Goal: Navigation & Orientation: Find specific page/section

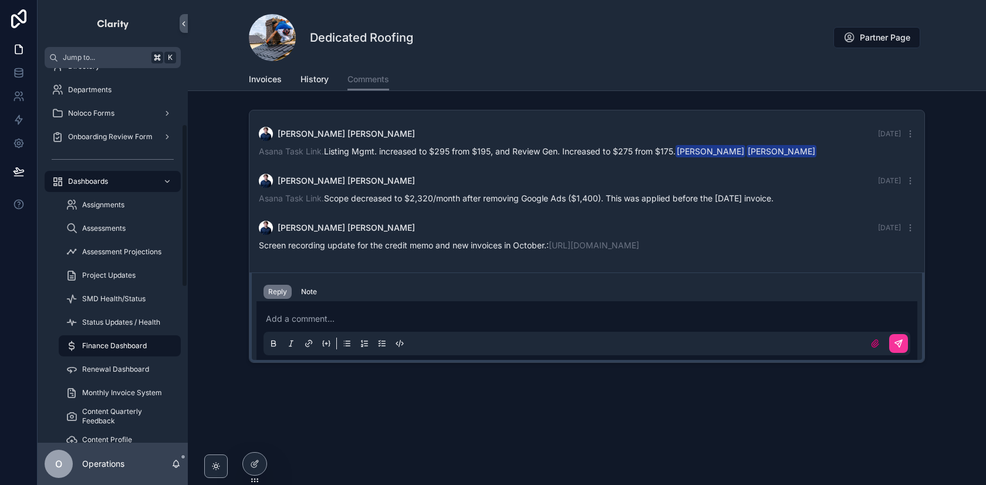
scroll to position [127, 0]
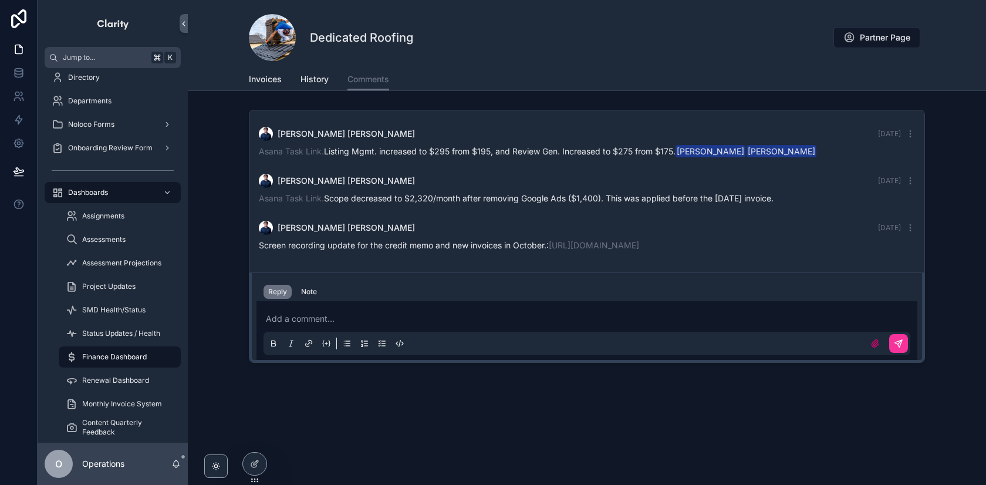
click at [146, 120] on div "Noloco Forms" at bounding box center [113, 124] width 122 height 19
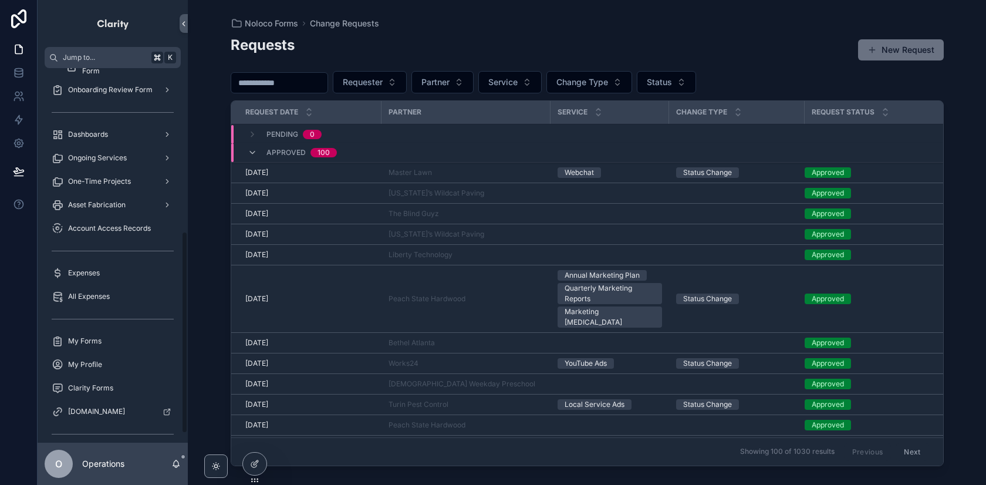
scroll to position [297, 0]
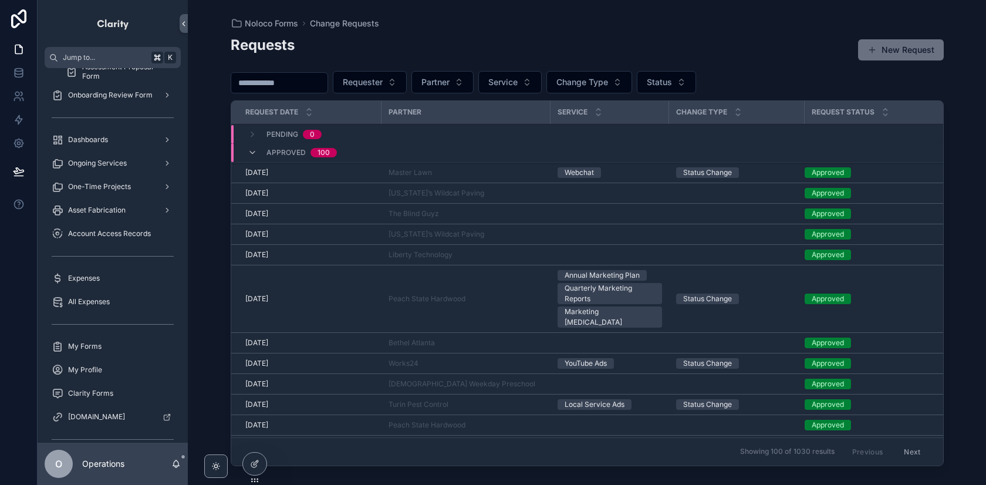
click at [153, 212] on div "Asset Fabrication" at bounding box center [113, 210] width 122 height 19
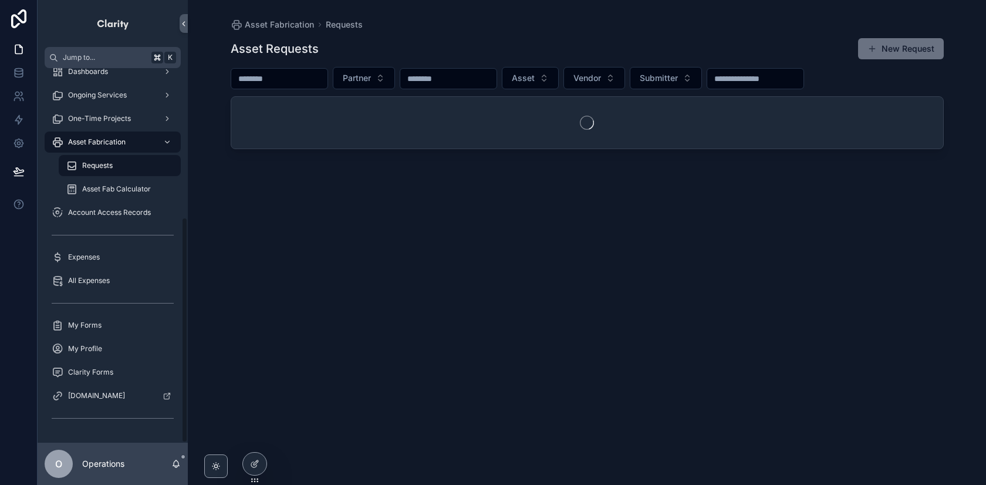
scroll to position [248, 0]
